Goal: Obtain resource: Download file/media

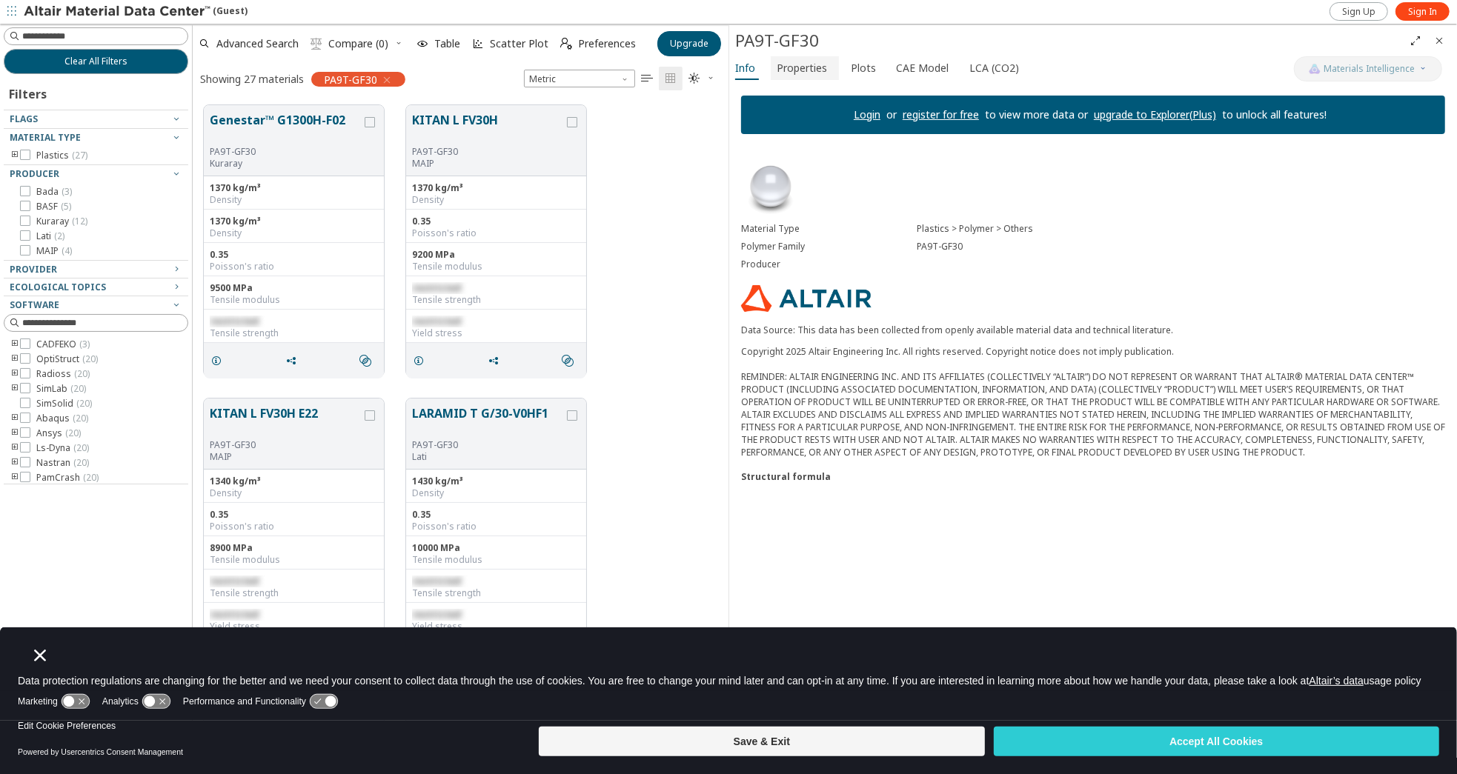
click at [813, 73] on span "Properties" at bounding box center [802, 68] width 50 height 24
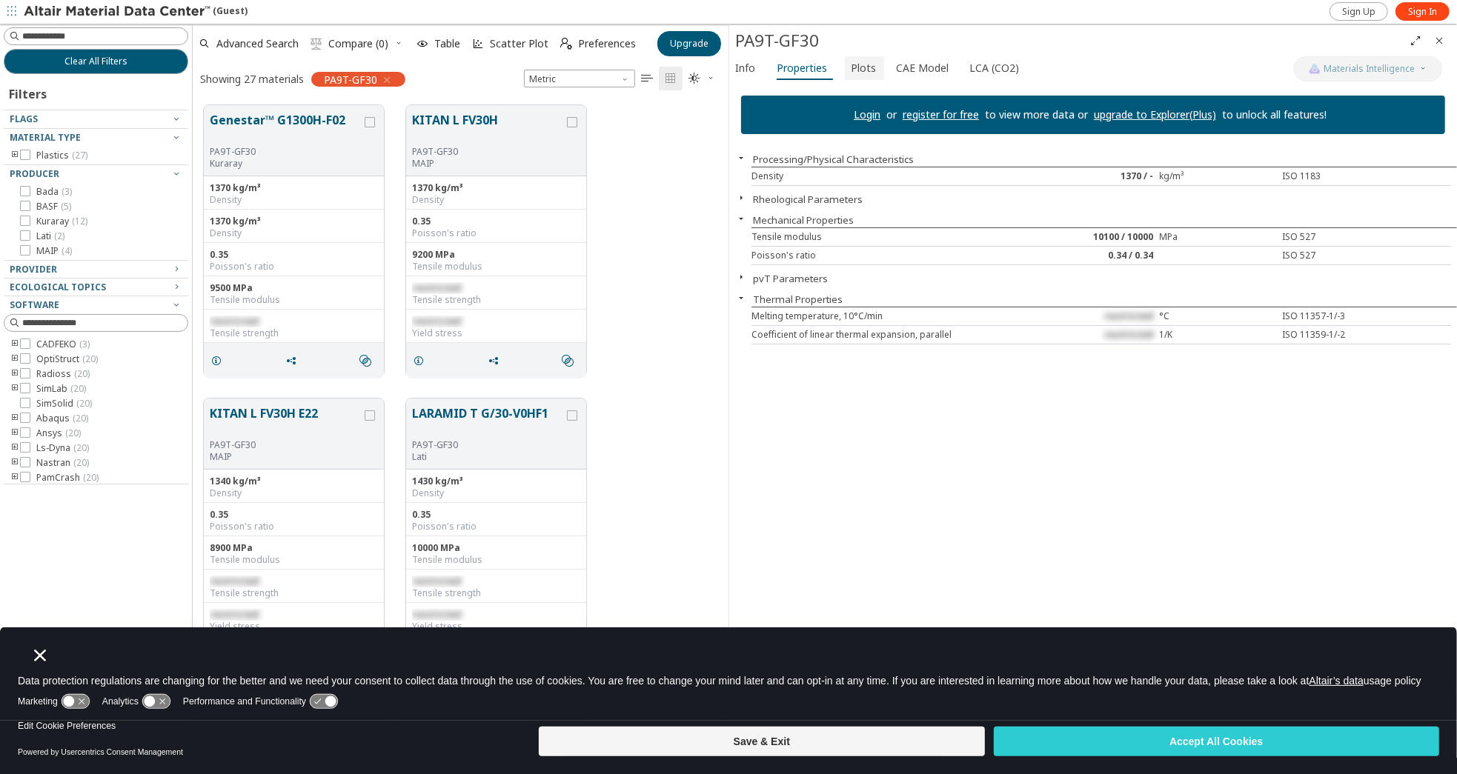
click at [851, 66] on span "Plots" at bounding box center [863, 68] width 25 height 24
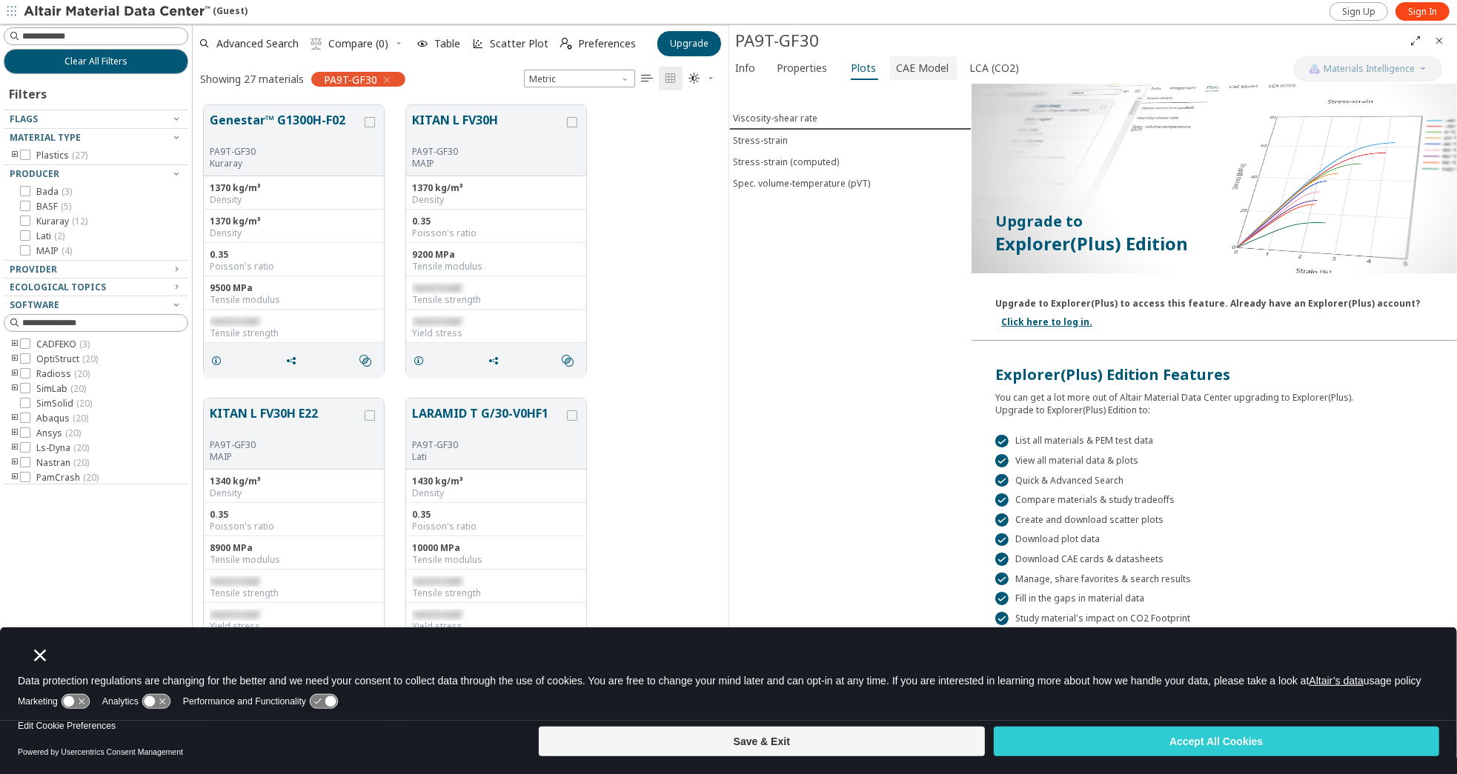
click at [907, 72] on span "CAE Model" at bounding box center [922, 68] width 53 height 24
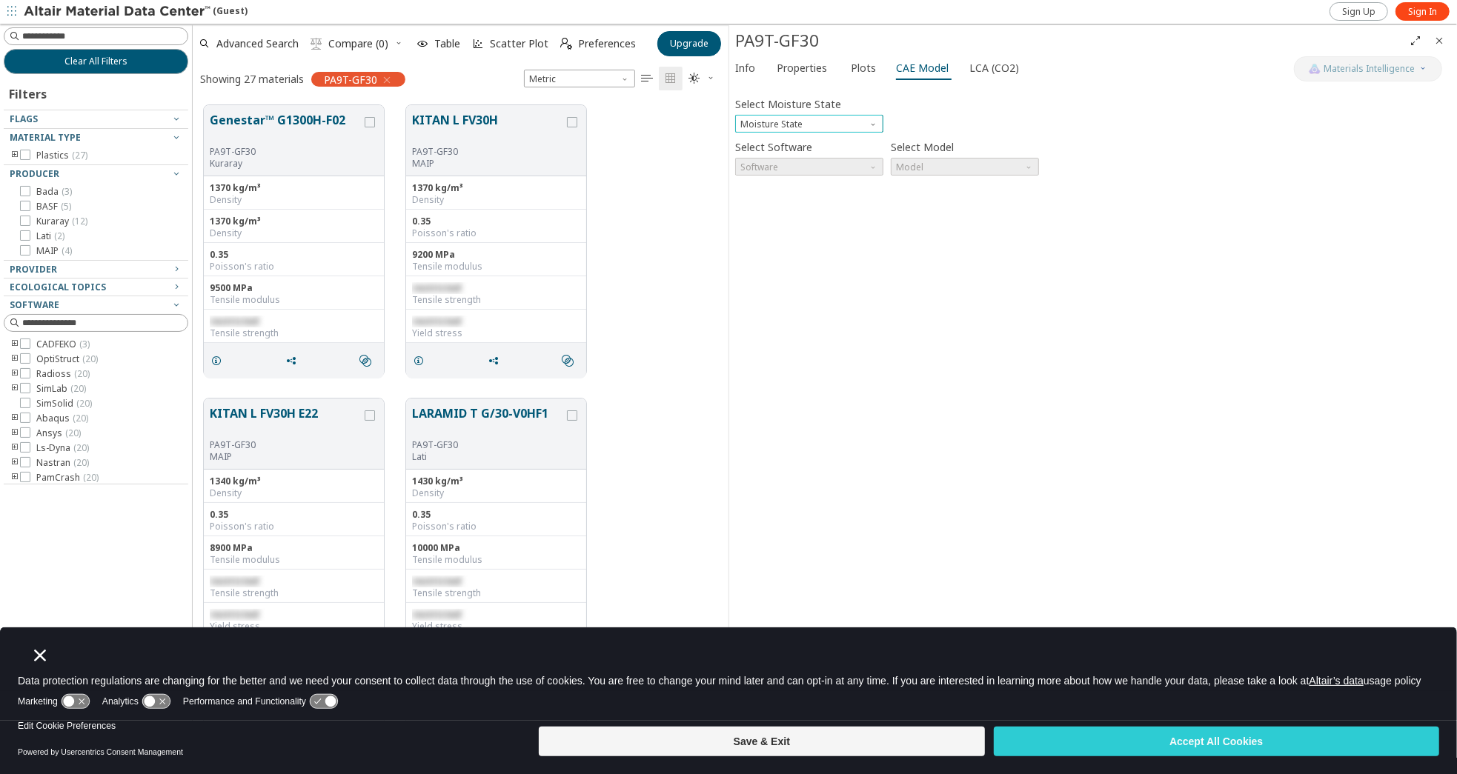
click at [874, 124] on span "Moisture State" at bounding box center [874, 121] width 12 height 12
click at [805, 140] on span "Dry" at bounding box center [808, 141] width 136 height 10
click at [874, 166] on span "Software" at bounding box center [874, 164] width 12 height 12
click at [814, 273] on span "Ansys" at bounding box center [808, 273] width 136 height 10
click at [940, 165] on span "Model" at bounding box center [965, 167] width 148 height 18
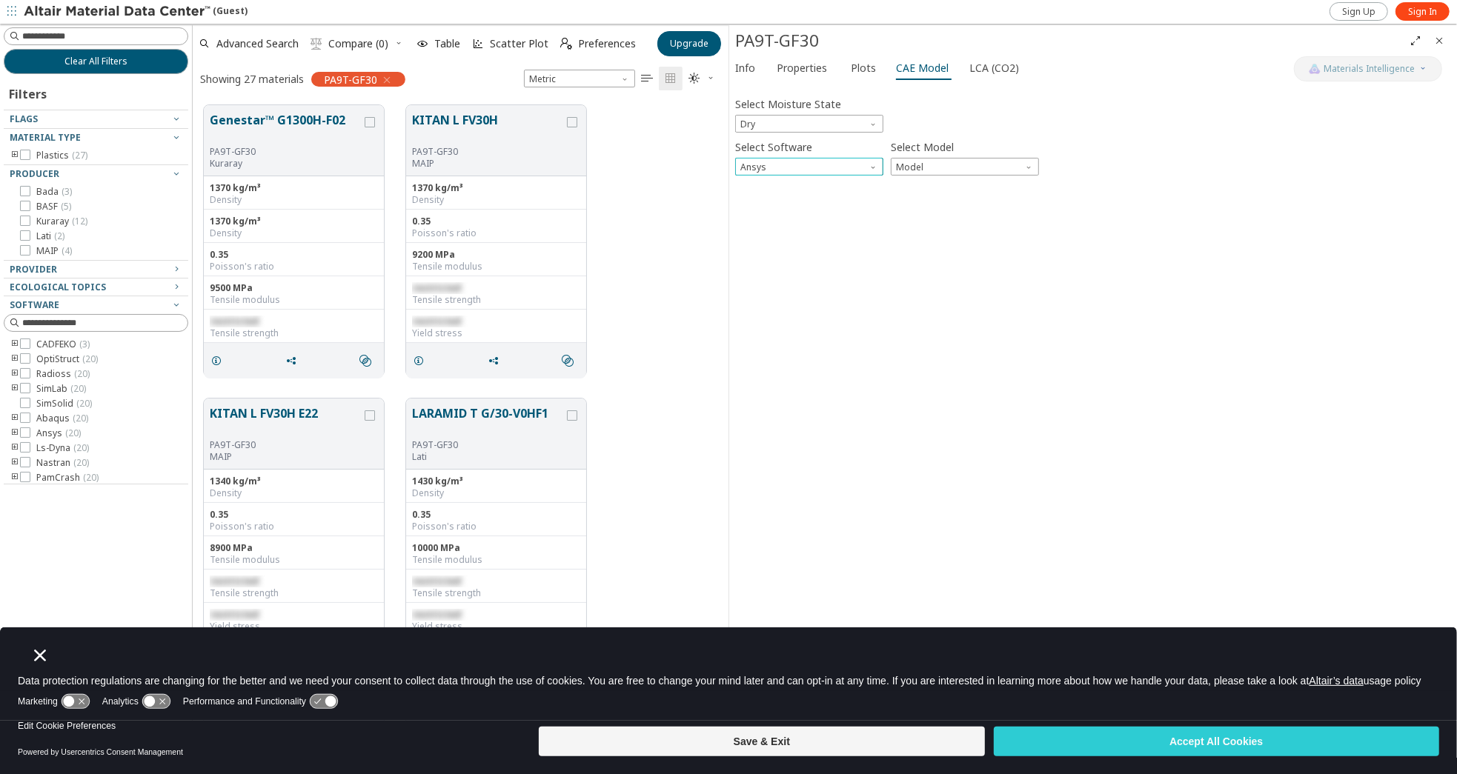
click at [873, 165] on span "Software" at bounding box center [874, 164] width 12 height 12
click at [844, 184] on span "OptiStruct" at bounding box center [808, 184] width 136 height 10
click at [935, 166] on span "Model" at bounding box center [965, 167] width 148 height 18
click at [870, 165] on span "Software" at bounding box center [874, 164] width 12 height 12
click at [791, 201] on span "Radioss" at bounding box center [808, 202] width 136 height 10
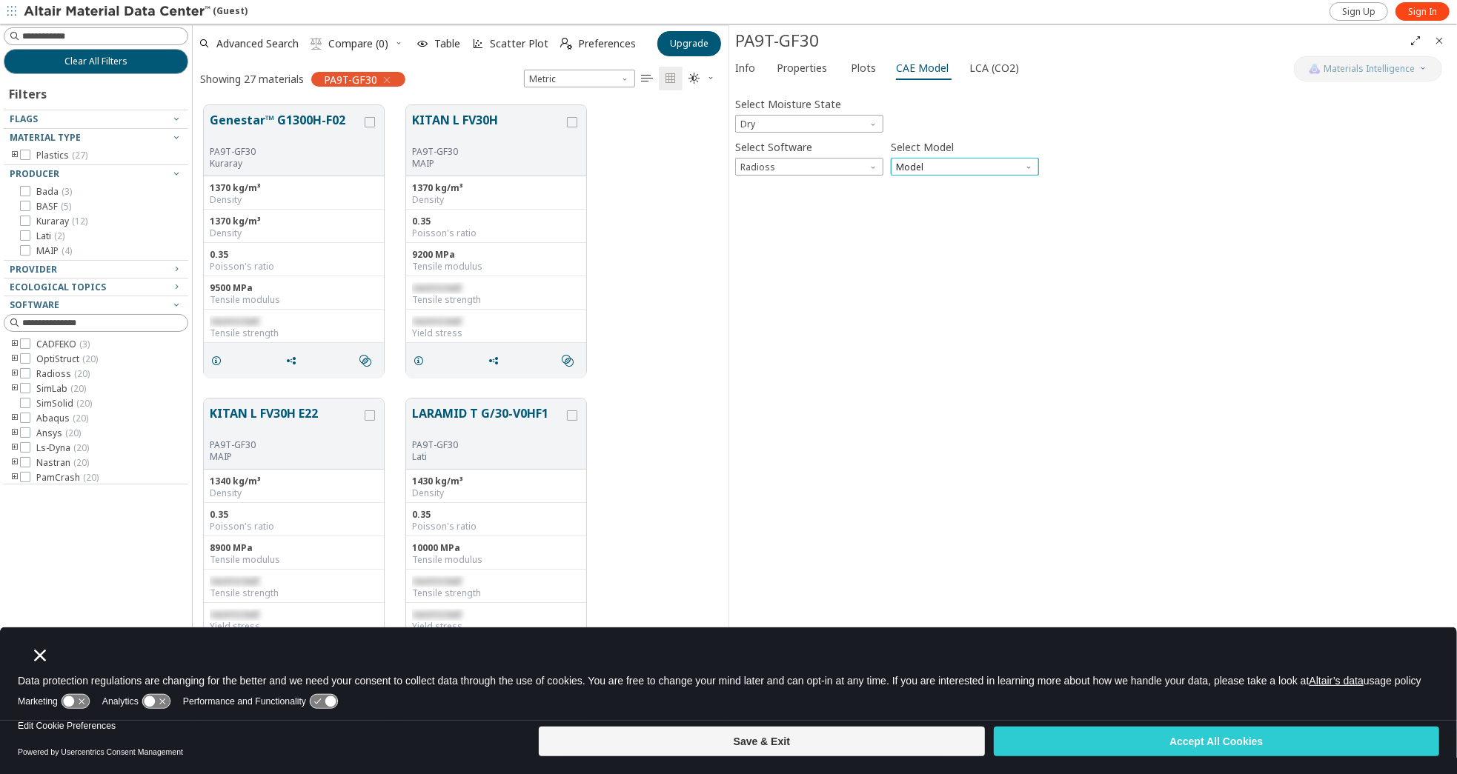
click at [950, 168] on span "Model" at bounding box center [965, 167] width 148 height 18
click at [910, 185] on span "Law1" at bounding box center [907, 185] width 21 height 12
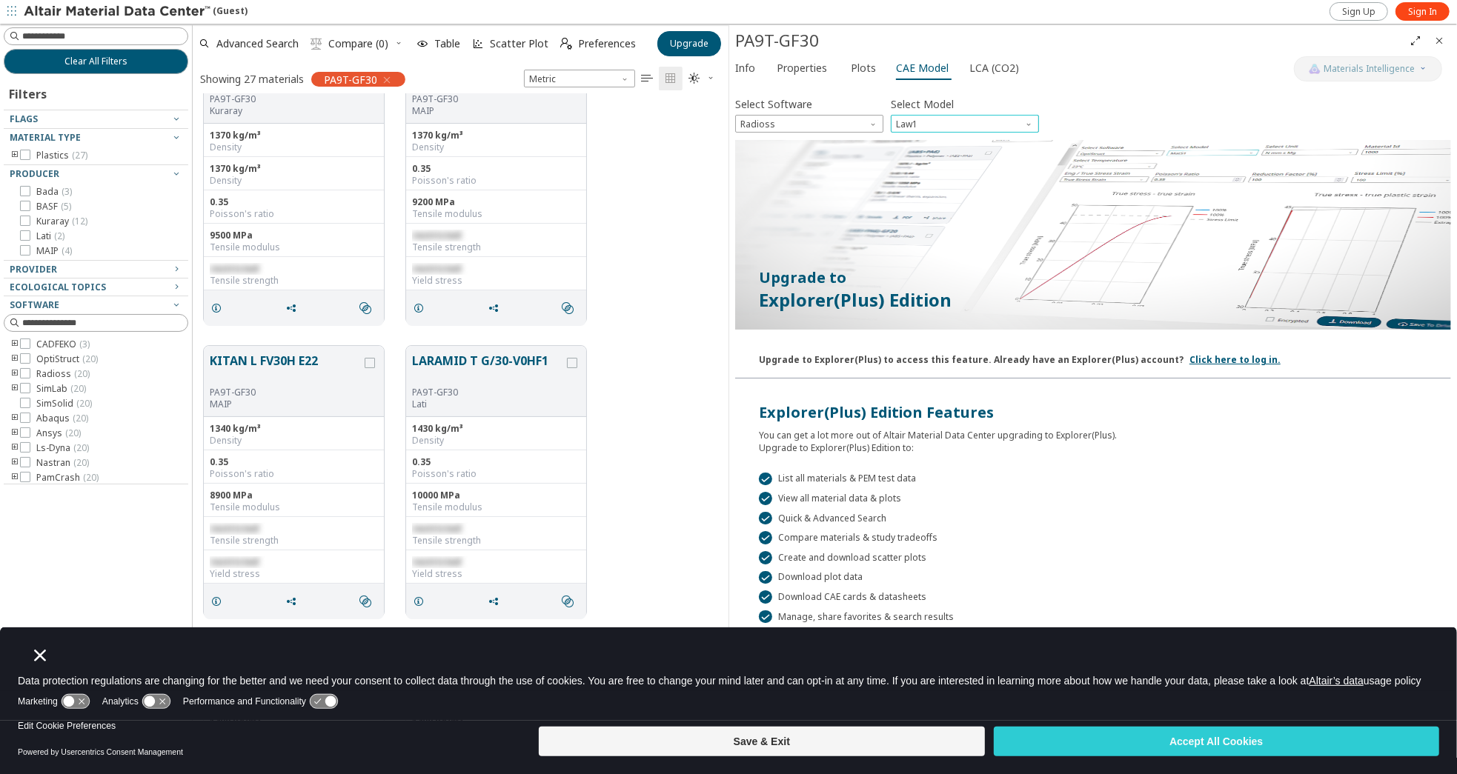
scroll to position [74, 0]
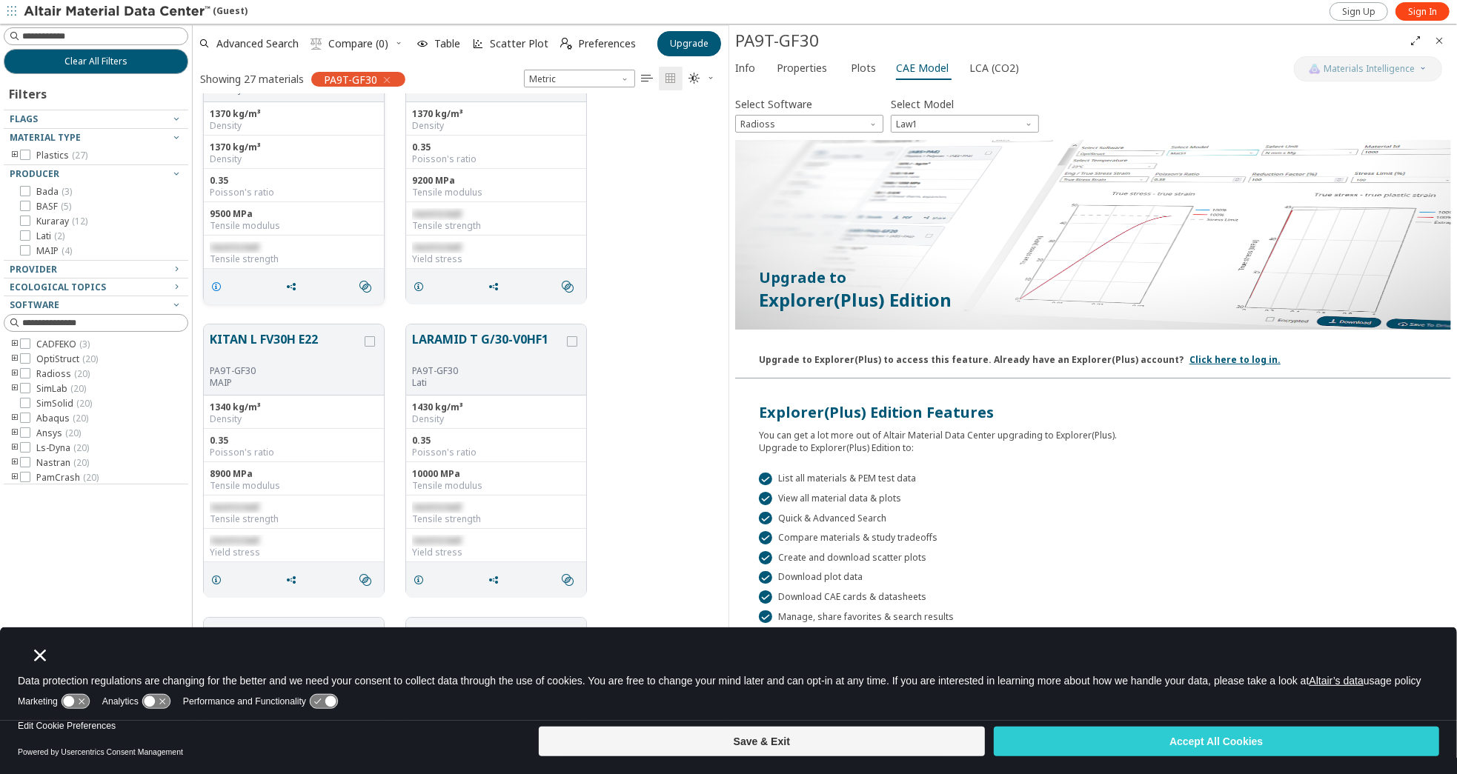
click at [219, 283] on icon "grid" at bounding box center [216, 287] width 12 height 12
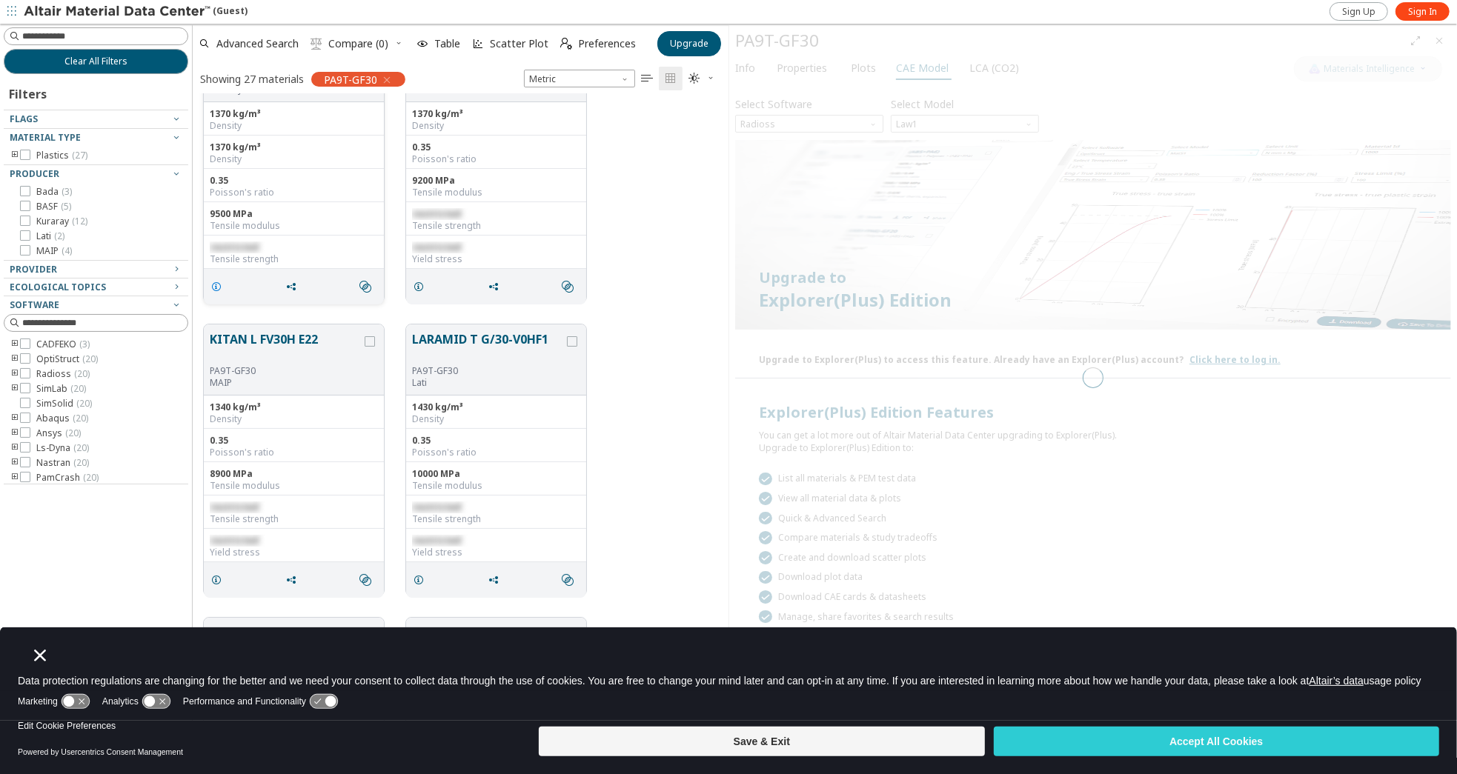
scroll to position [4, 0]
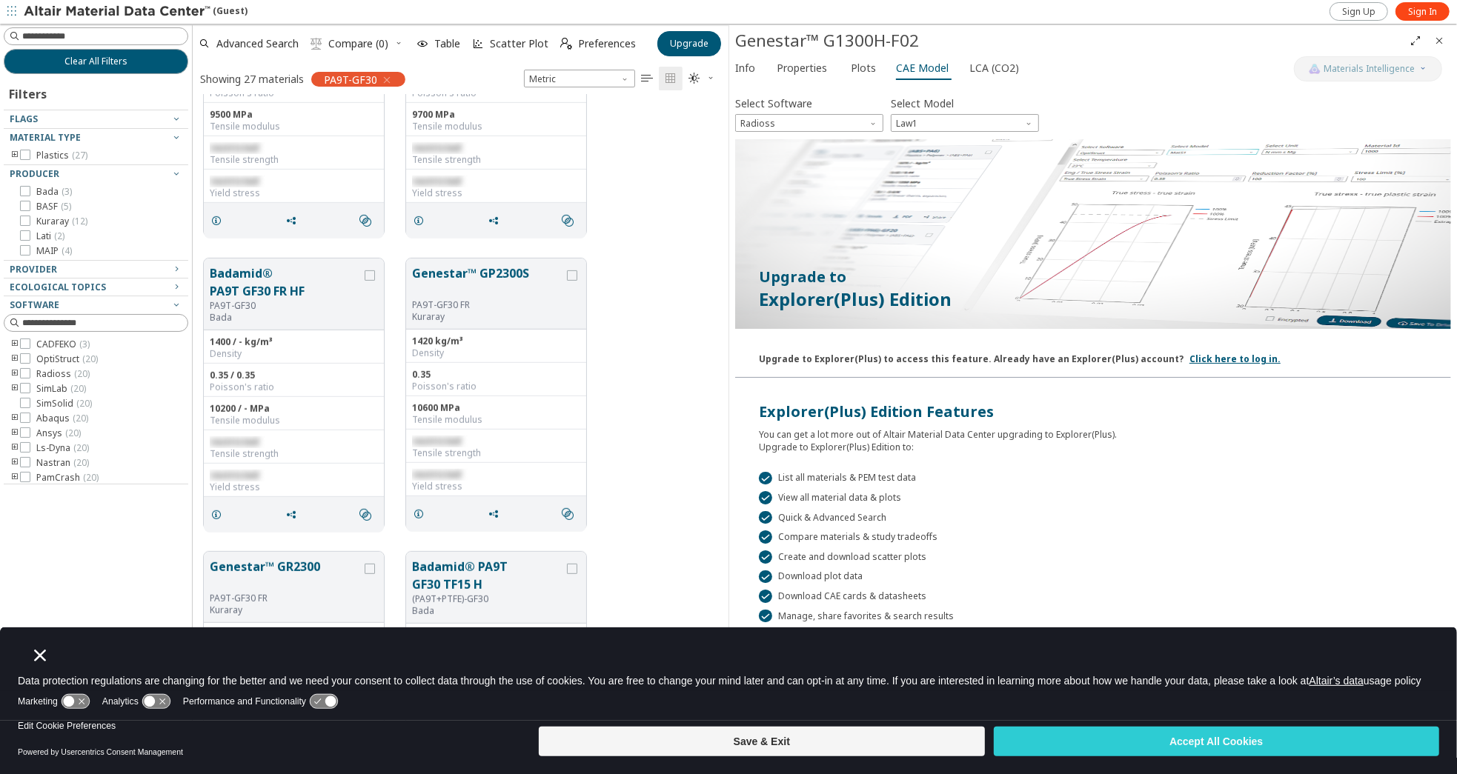
scroll to position [742, 0]
